Goal: Register for event/course

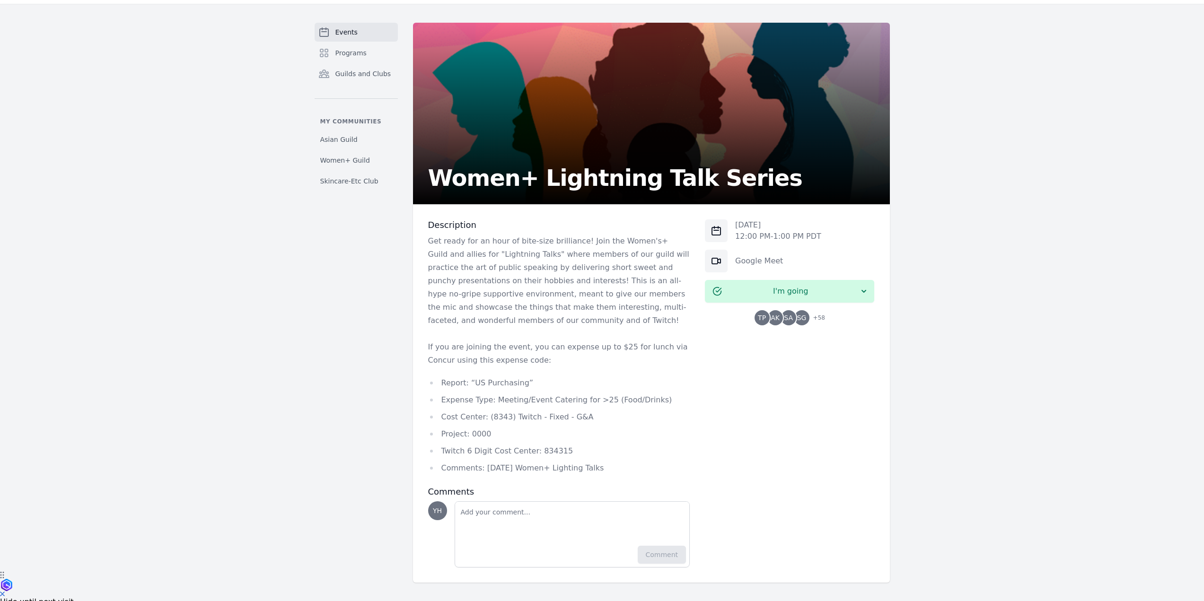
scroll to position [30, 0]
click at [344, 26] on link "Events" at bounding box center [356, 31] width 83 height 19
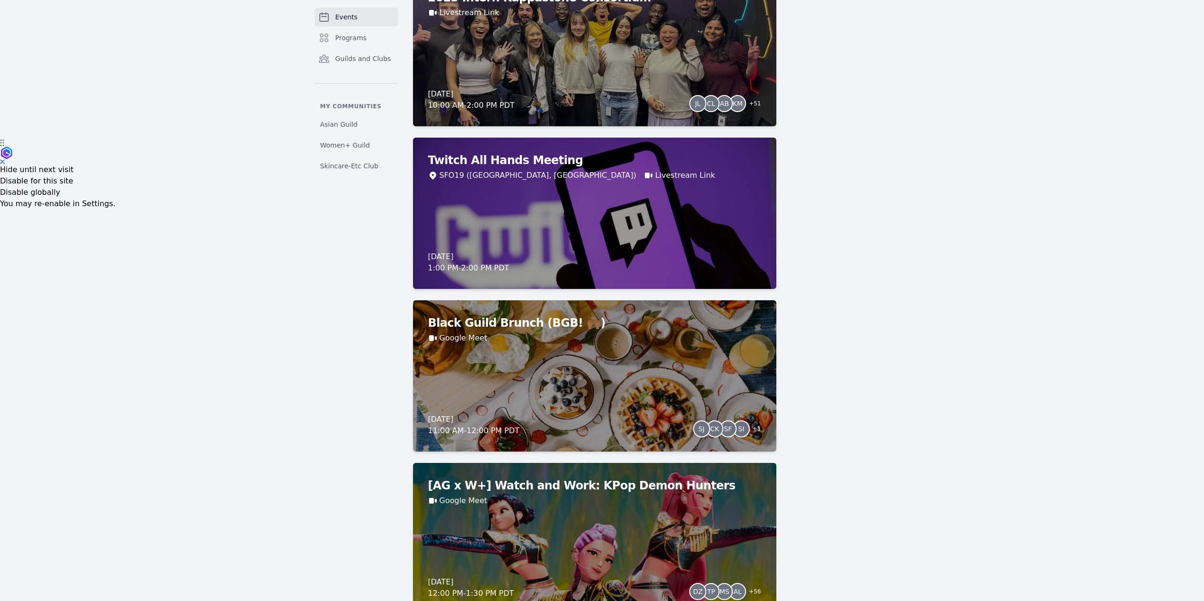
scroll to position [520, 0]
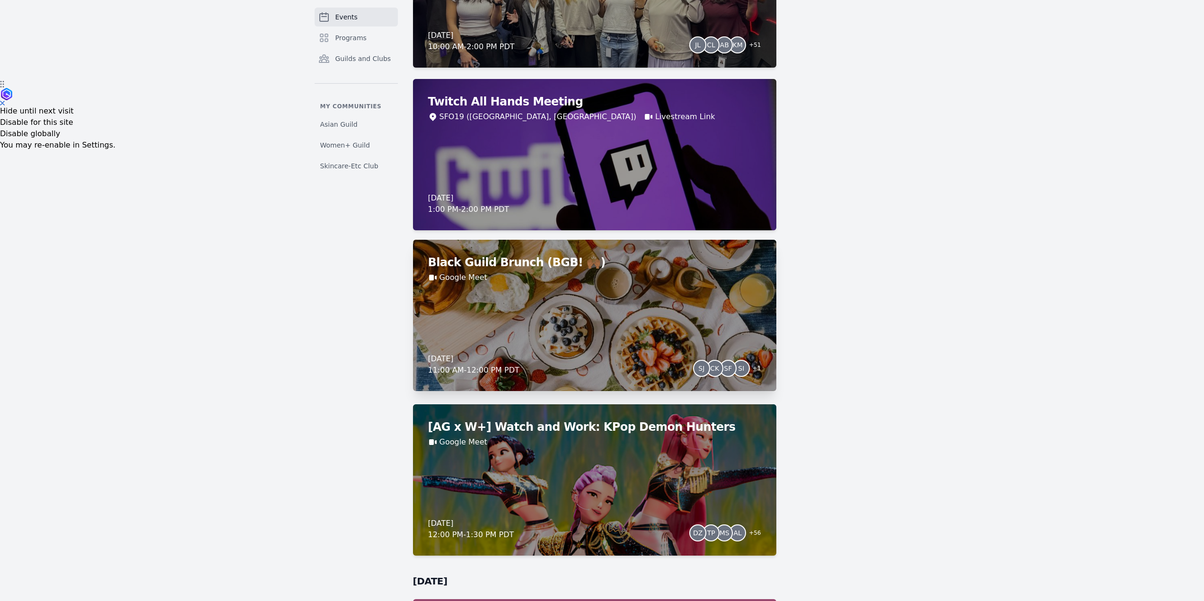
click at [495, 284] on div "Black Guild Brunch (BGB! 🙌🏾) Google Meet [DATE] 11:00 AM - 12:00 PM PDT SJ CK S…" at bounding box center [594, 315] width 363 height 151
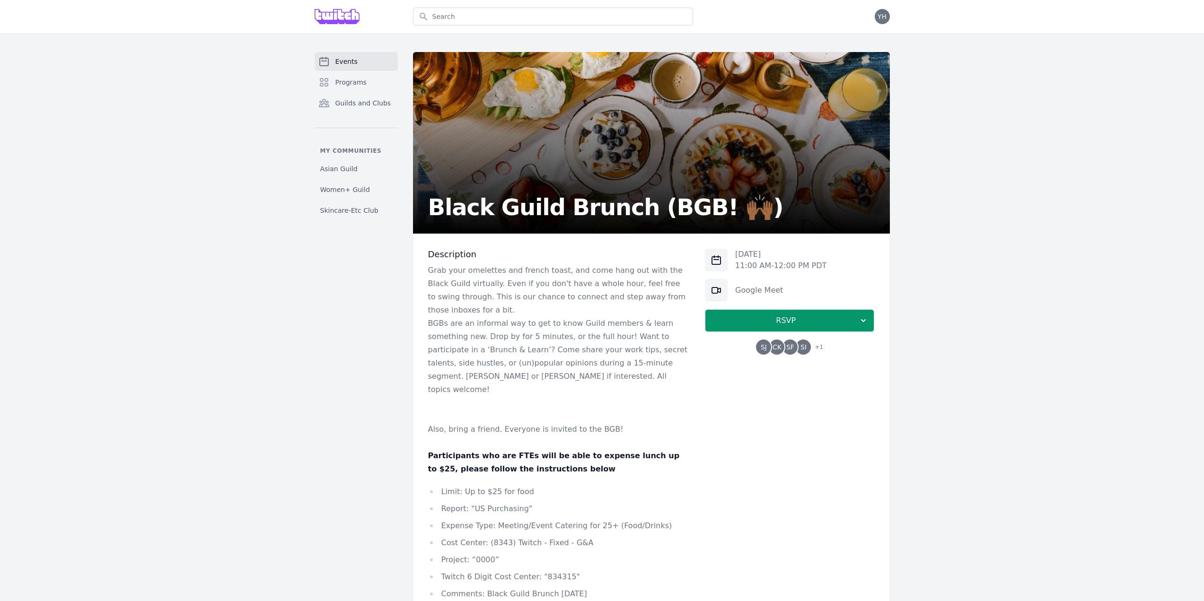
click at [790, 353] on span "SF" at bounding box center [789, 347] width 15 height 15
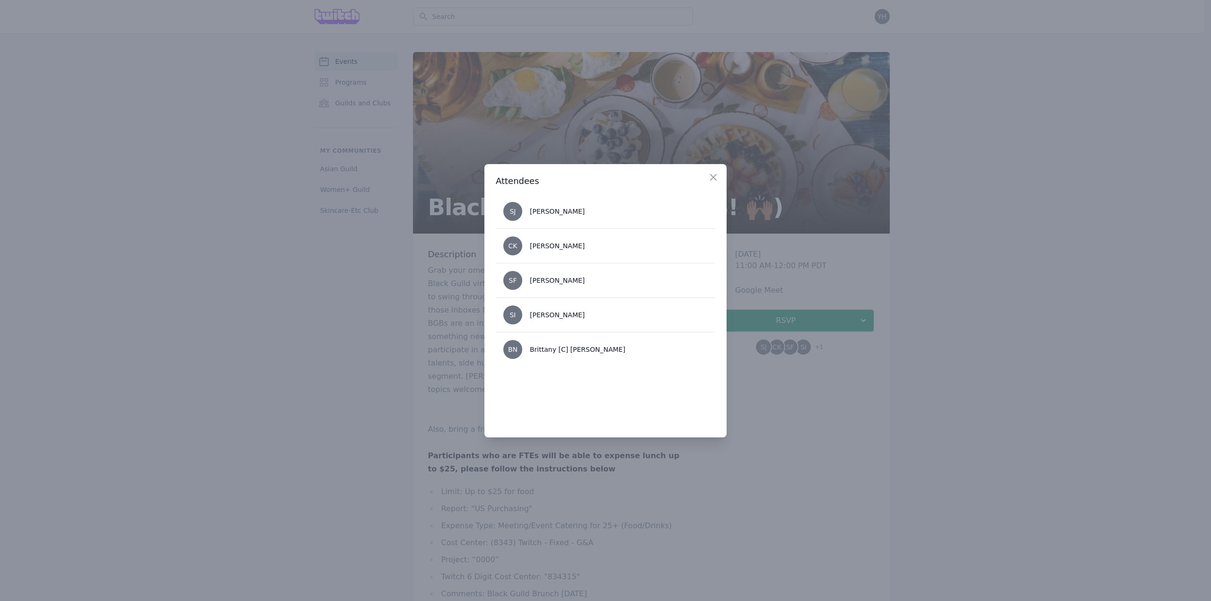
click at [270, 370] on div at bounding box center [605, 300] width 1211 height 601
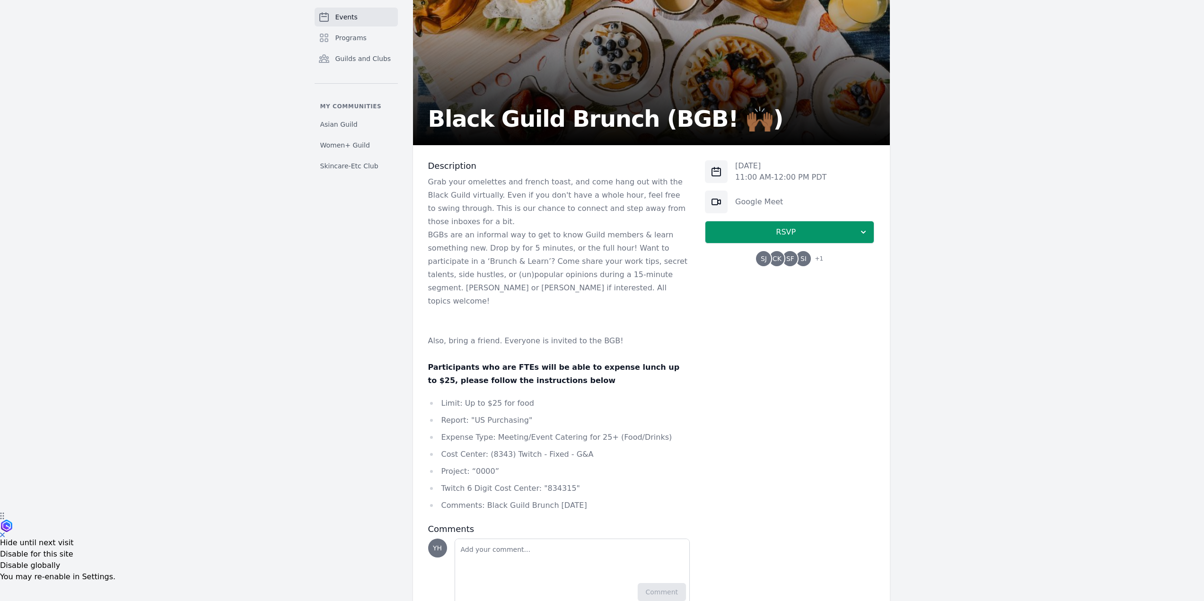
scroll to position [100, 0]
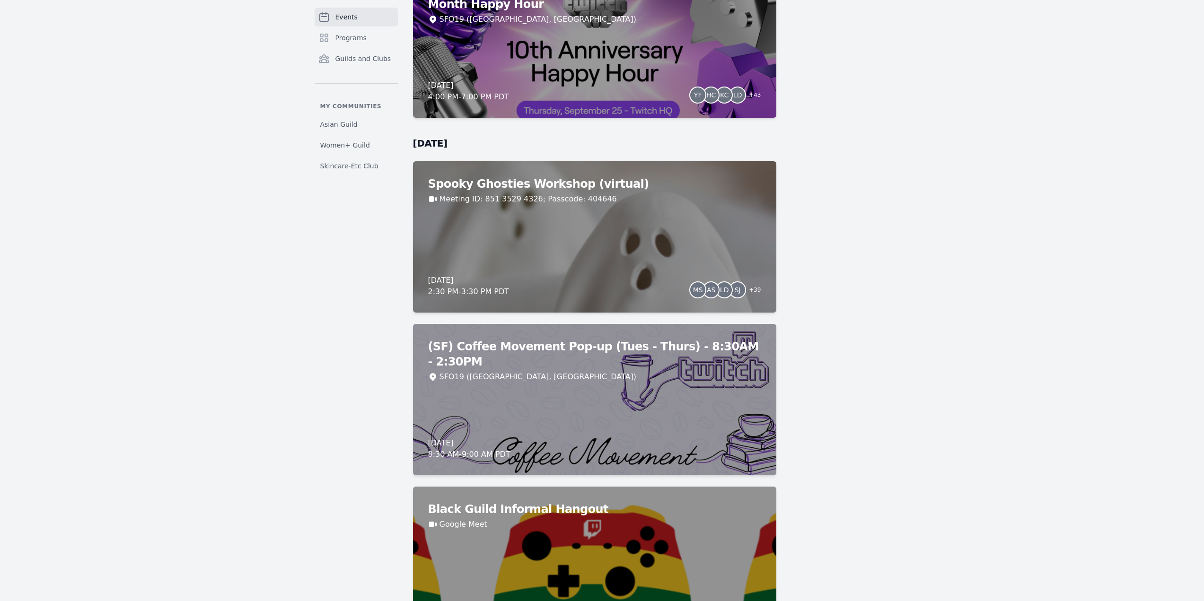
scroll to position [2980, 0]
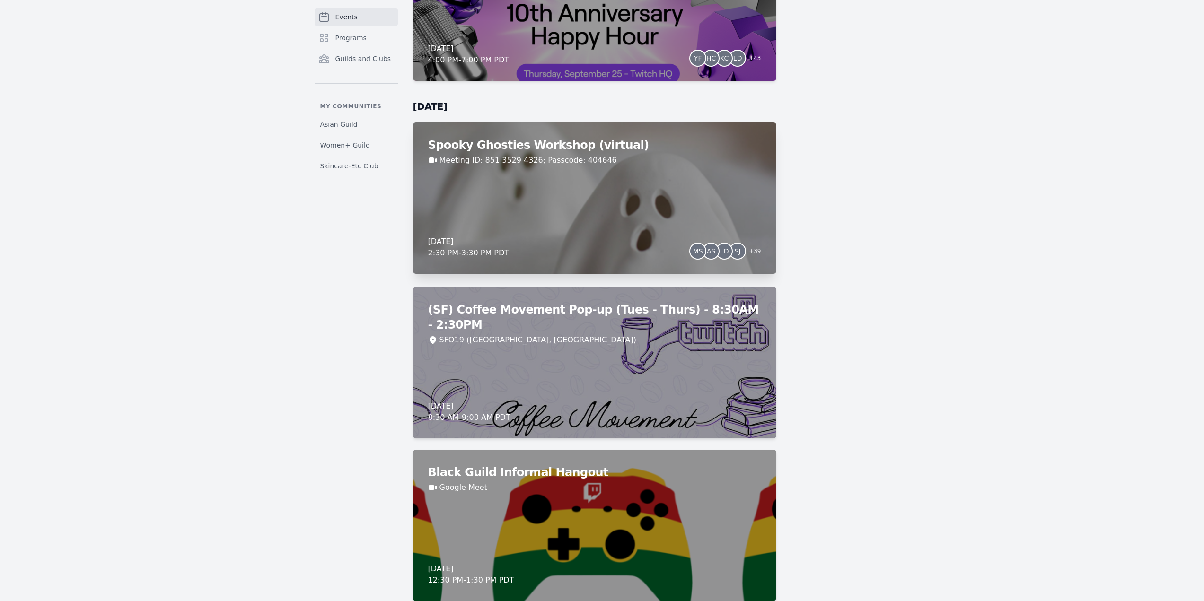
click at [490, 196] on div "Spooky Ghosties Workshop (virtual) Meeting ID: 851 3529 4326; Passcode: 404646 …" at bounding box center [594, 197] width 363 height 151
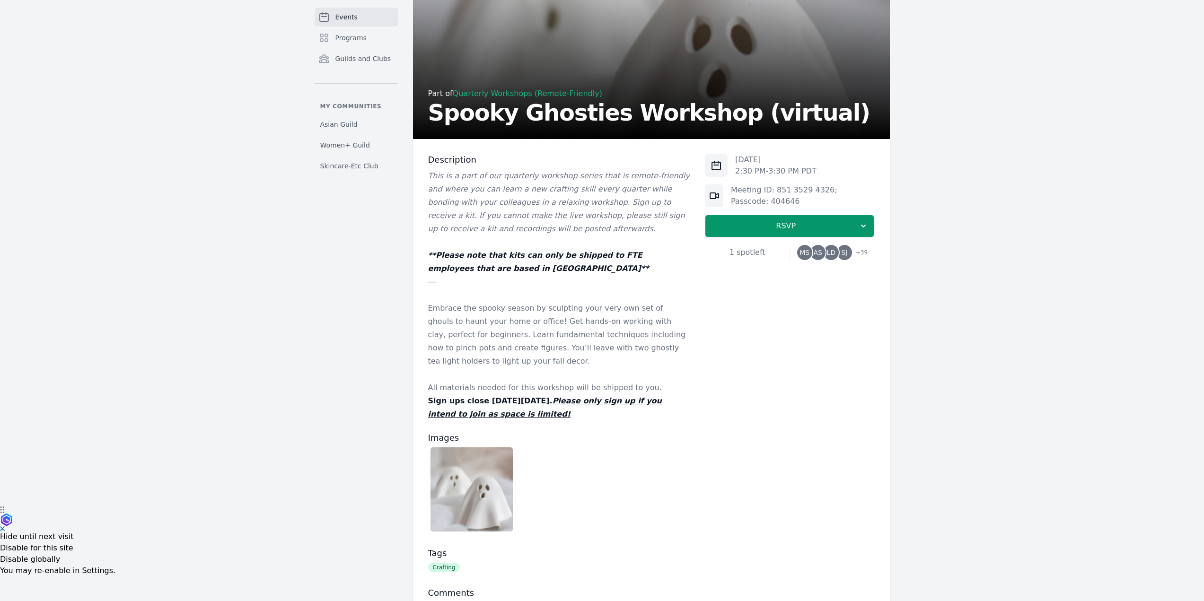
scroll to position [183, 0]
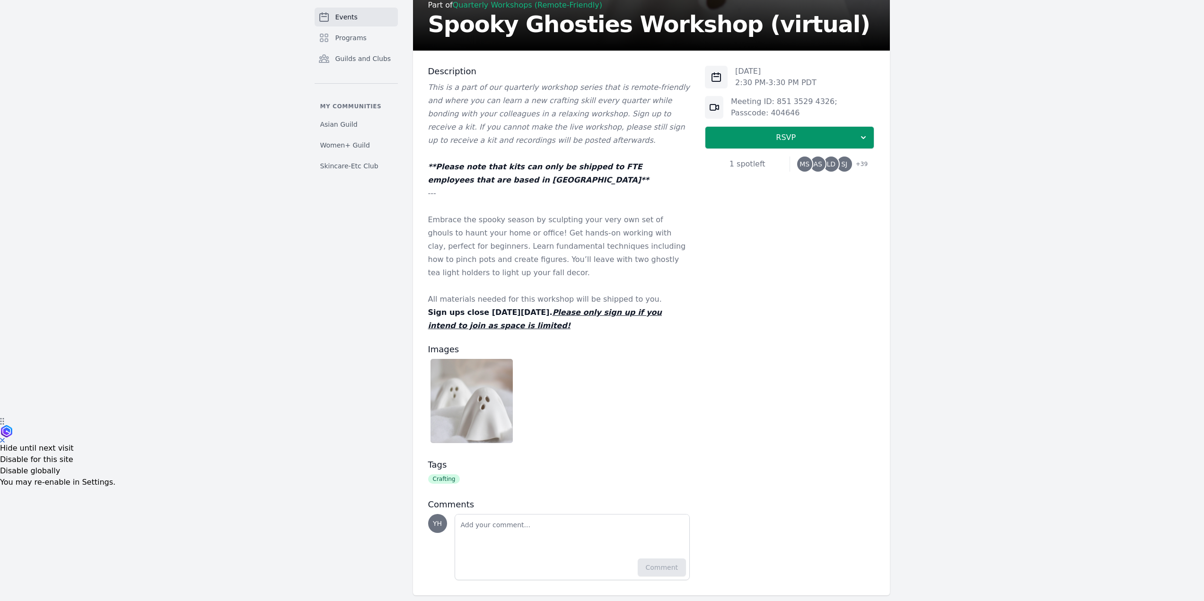
click at [480, 367] on img at bounding box center [471, 401] width 83 height 84
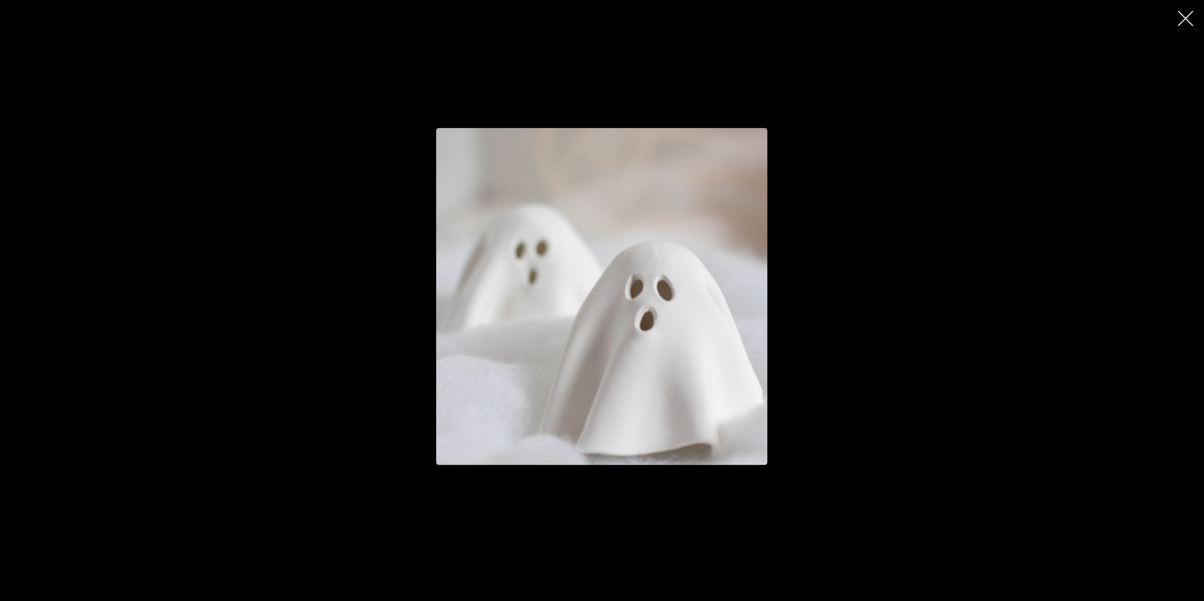
click at [350, 362] on div "button" at bounding box center [601, 296] width 631 height 423
click at [1190, 17] on icon "button" at bounding box center [1185, 18] width 15 height 15
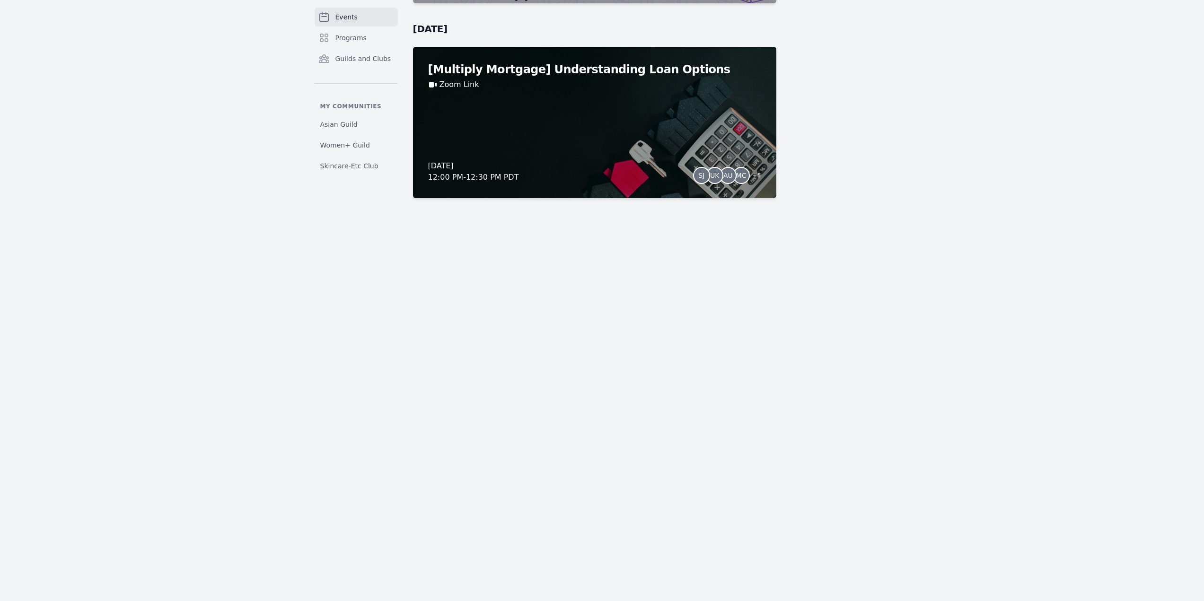
scroll to position [7731, 0]
